Goal: Find specific page/section: Find specific page/section

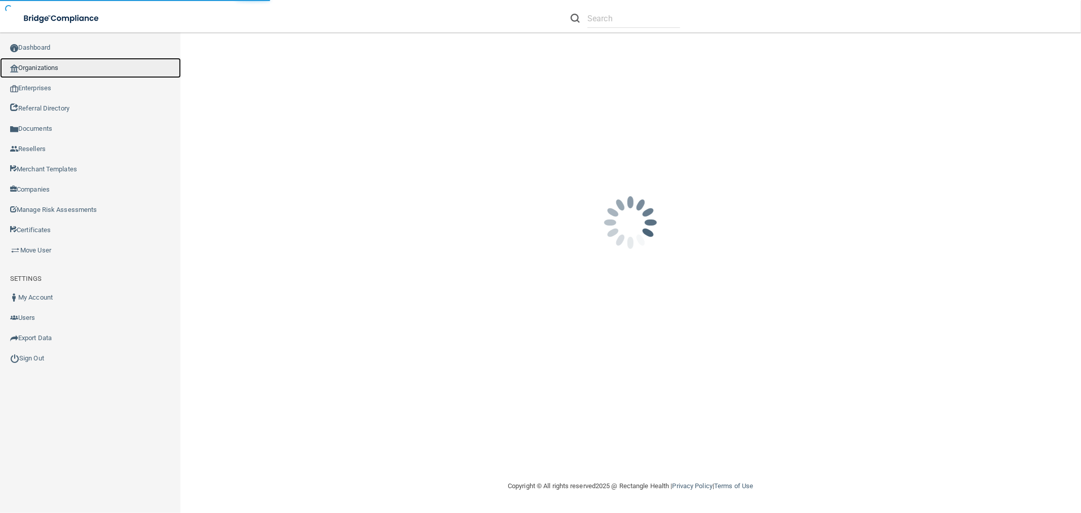
click at [54, 66] on link "Organizations" at bounding box center [90, 68] width 181 height 20
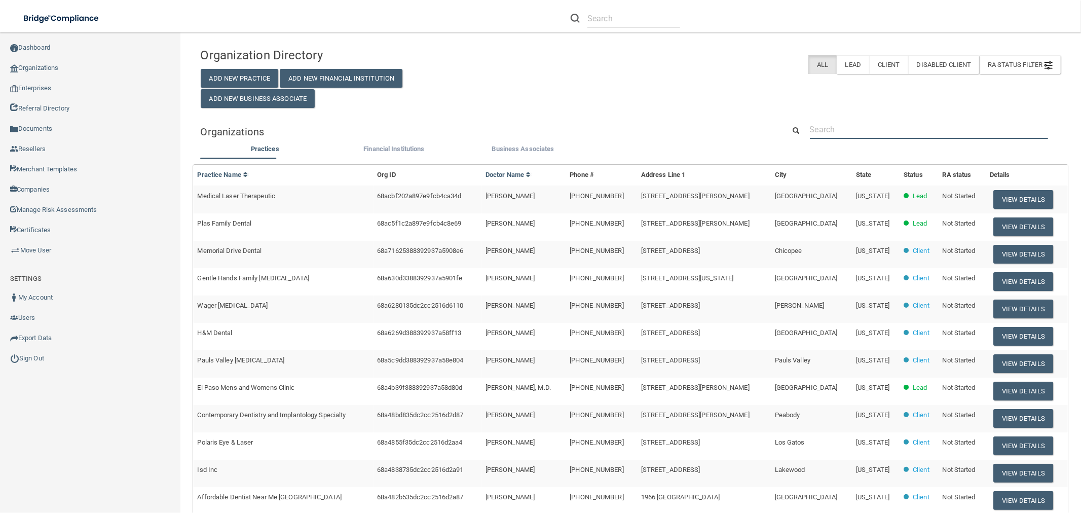
click at [869, 127] on input "text" at bounding box center [929, 129] width 238 height 19
paste input "[PERSON_NAME][EMAIL_ADDRESS][DOMAIN_NAME]"
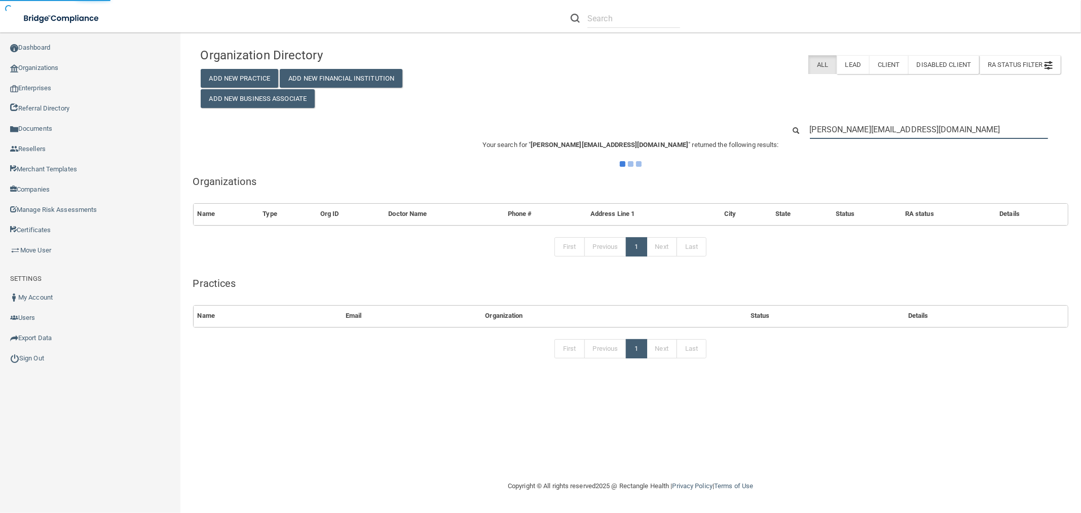
type input "[PERSON_NAME][EMAIL_ADDRESS][DOMAIN_NAME]"
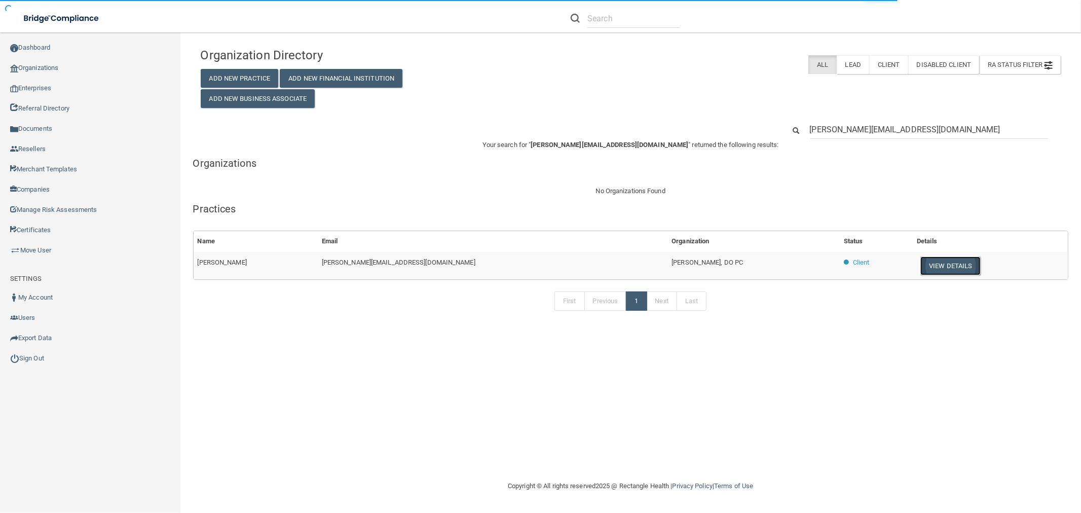
click at [920, 266] on button "View Details" at bounding box center [950, 265] width 60 height 19
